Goal: Entertainment & Leisure: Consume media (video, audio)

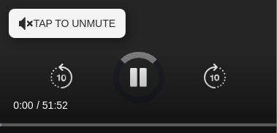
scroll to position [146, 0]
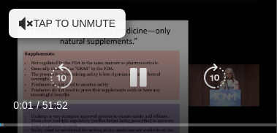
click at [135, 80] on icon "Video Player" at bounding box center [138, 77] width 29 height 29
click at [138, 76] on icon "Video Player" at bounding box center [138, 77] width 29 height 29
click at [30, 23] on icon "Video Player" at bounding box center [26, 23] width 15 height 15
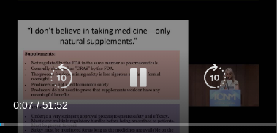
scroll to position [264, 0]
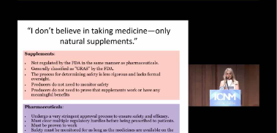
drag, startPoint x: 220, startPoint y: 119, endPoint x: 215, endPoint y: 140, distance: 21.1
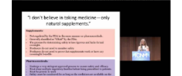
scroll to position [321, 0]
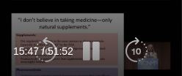
click at [176, 71] on div "10 seconds Tap to unmute" at bounding box center [91, 51] width 182 height 102
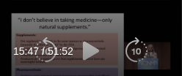
click at [176, 71] on div "10 seconds Tap to unmute" at bounding box center [91, 51] width 182 height 102
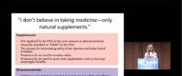
scroll to position [3949, 45]
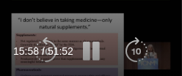
click at [174, 71] on div "10 seconds Tap to unmute" at bounding box center [91, 51] width 182 height 102
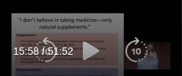
click at [173, 72] on div "10 seconds Tap to unmute" at bounding box center [91, 51] width 182 height 102
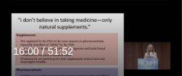
scroll to position [3905, 45]
